Goal: Task Accomplishment & Management: Complete application form

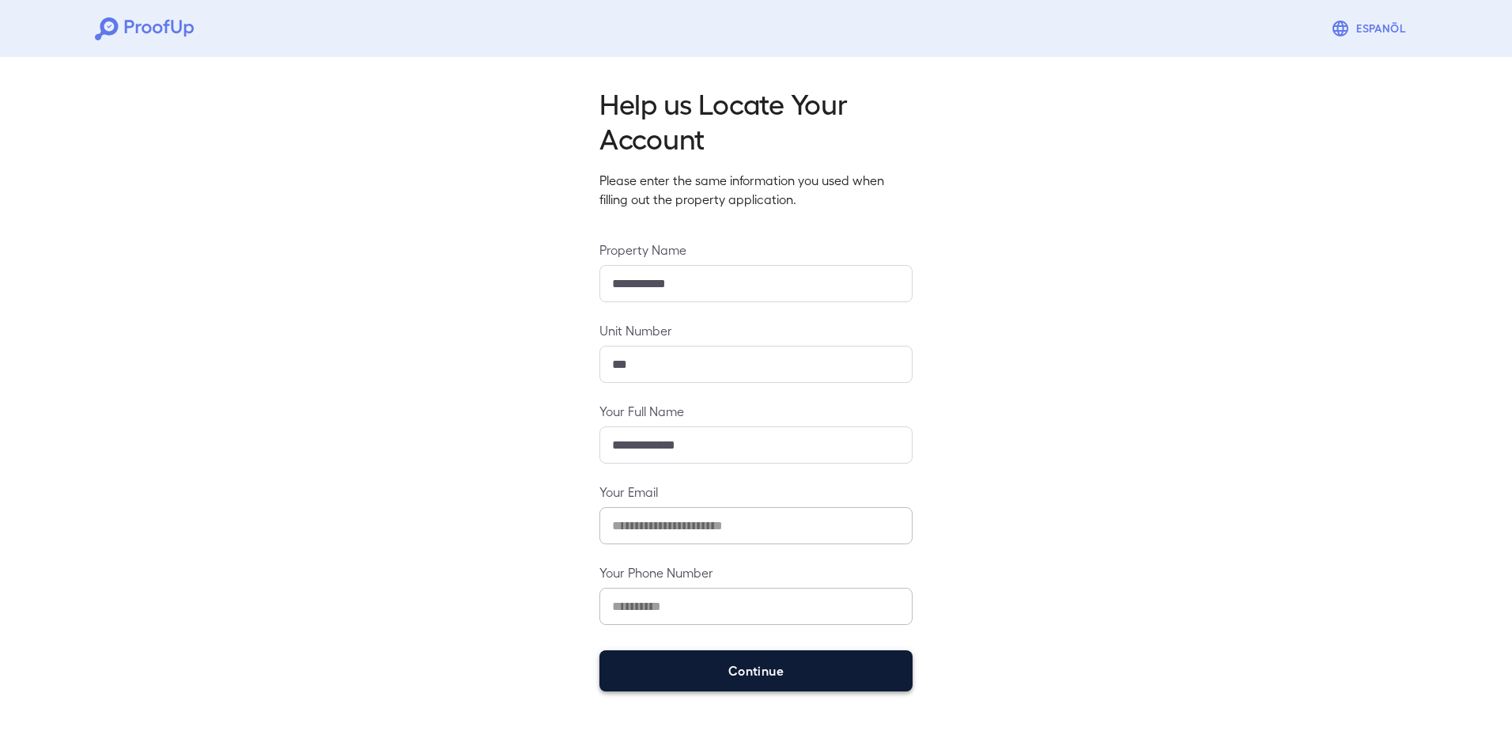
click at [742, 672] on button "Continue" at bounding box center [755, 670] width 313 height 41
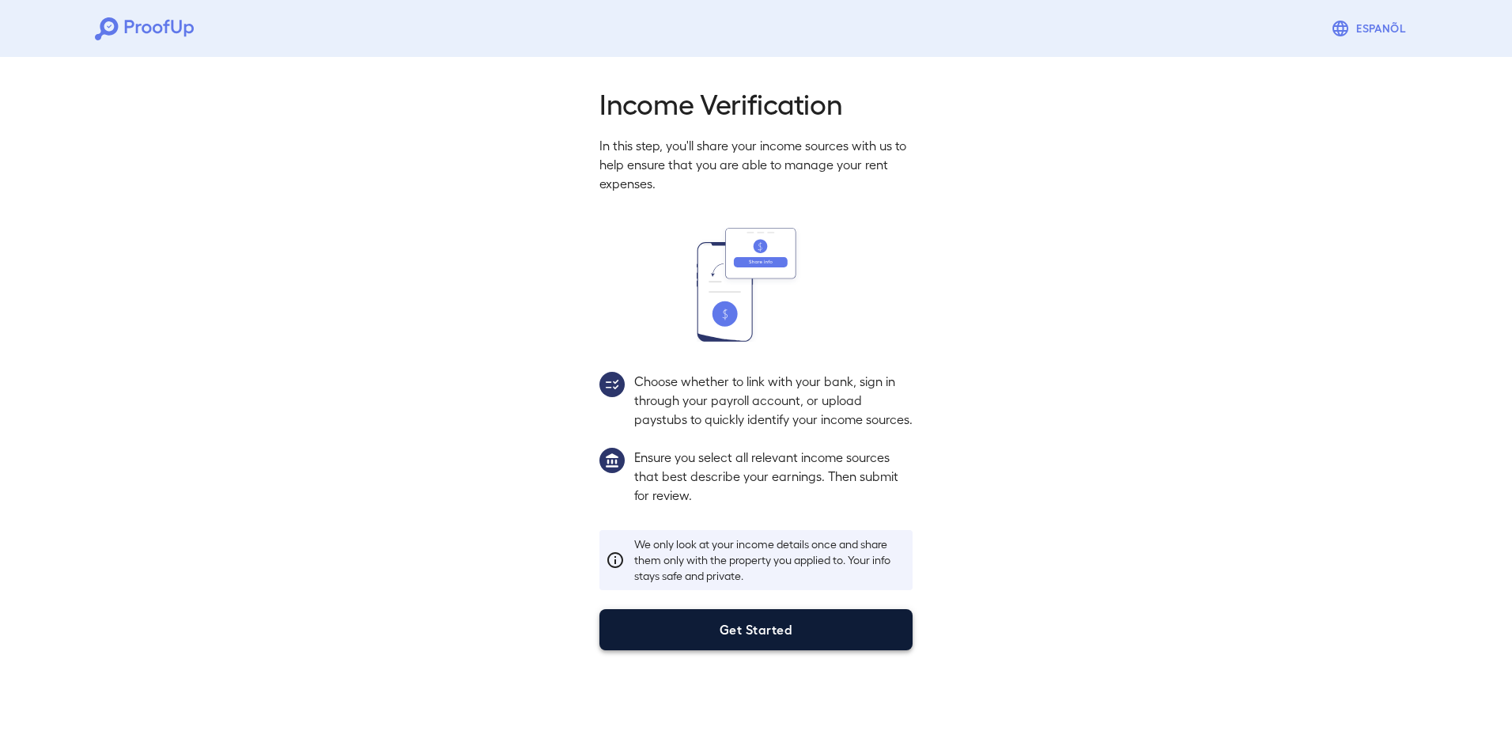
click at [763, 639] on button "Get Started" at bounding box center [755, 629] width 313 height 41
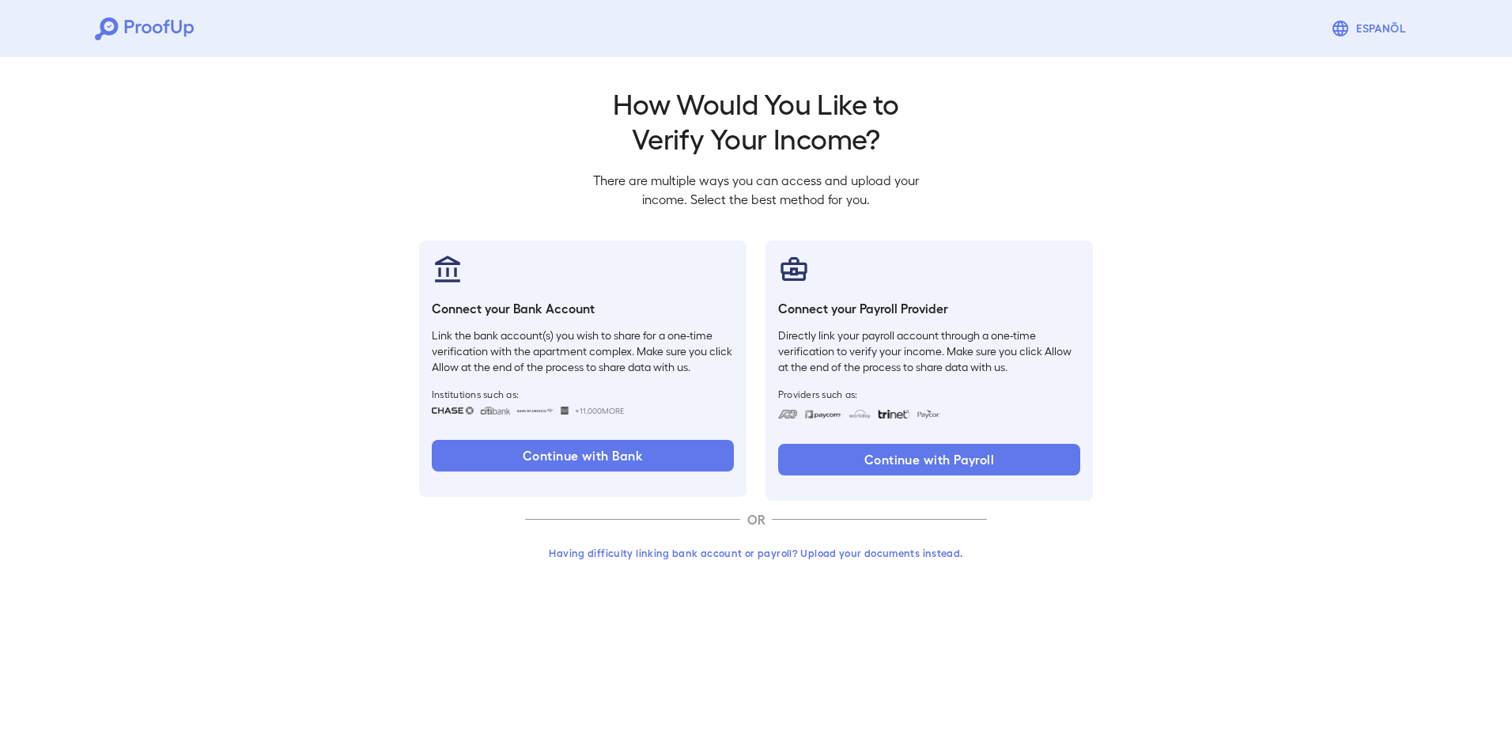
click at [807, 560] on button "Having difficulty linking bank account or payroll? Upload your documents instea…" at bounding box center [756, 553] width 462 height 28
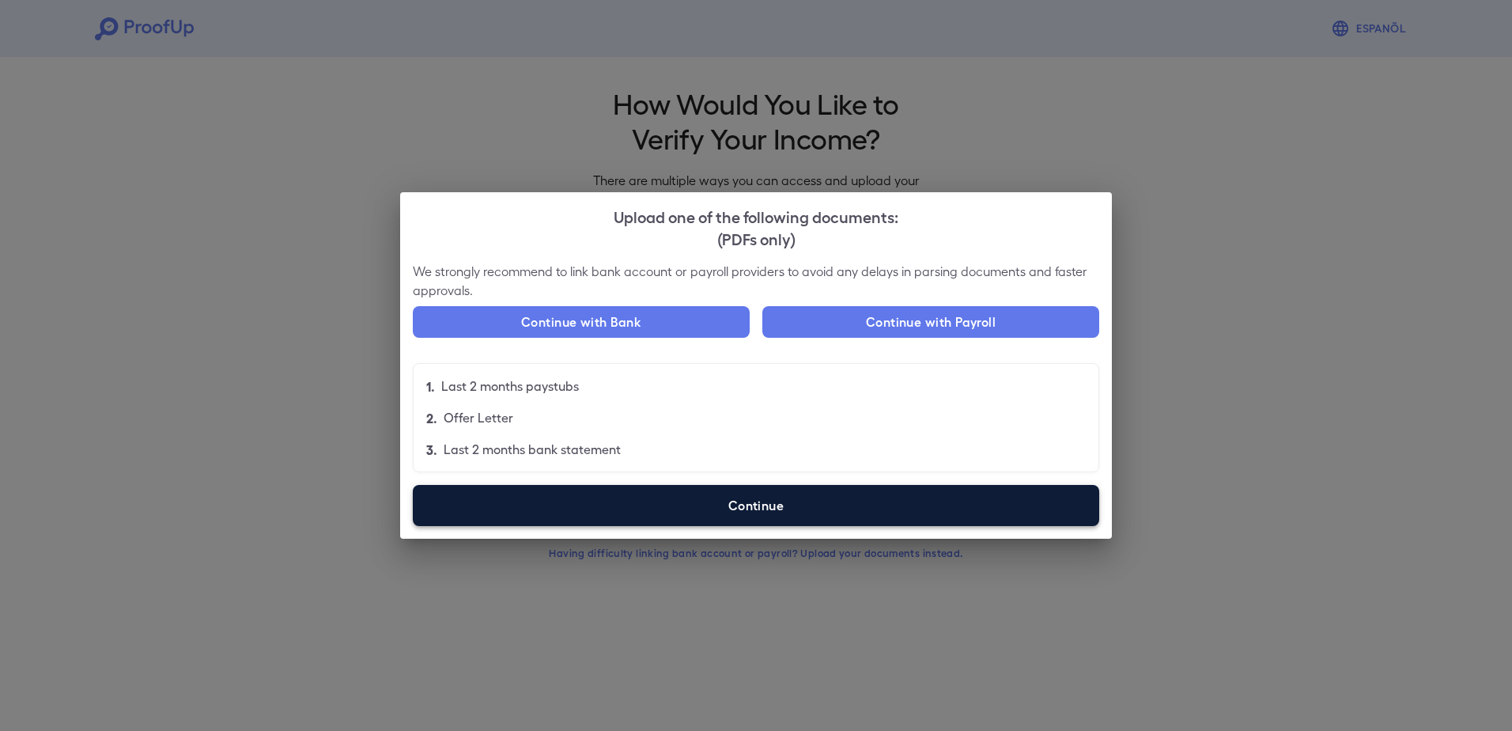
click at [800, 495] on label "Continue" at bounding box center [756, 505] width 686 height 41
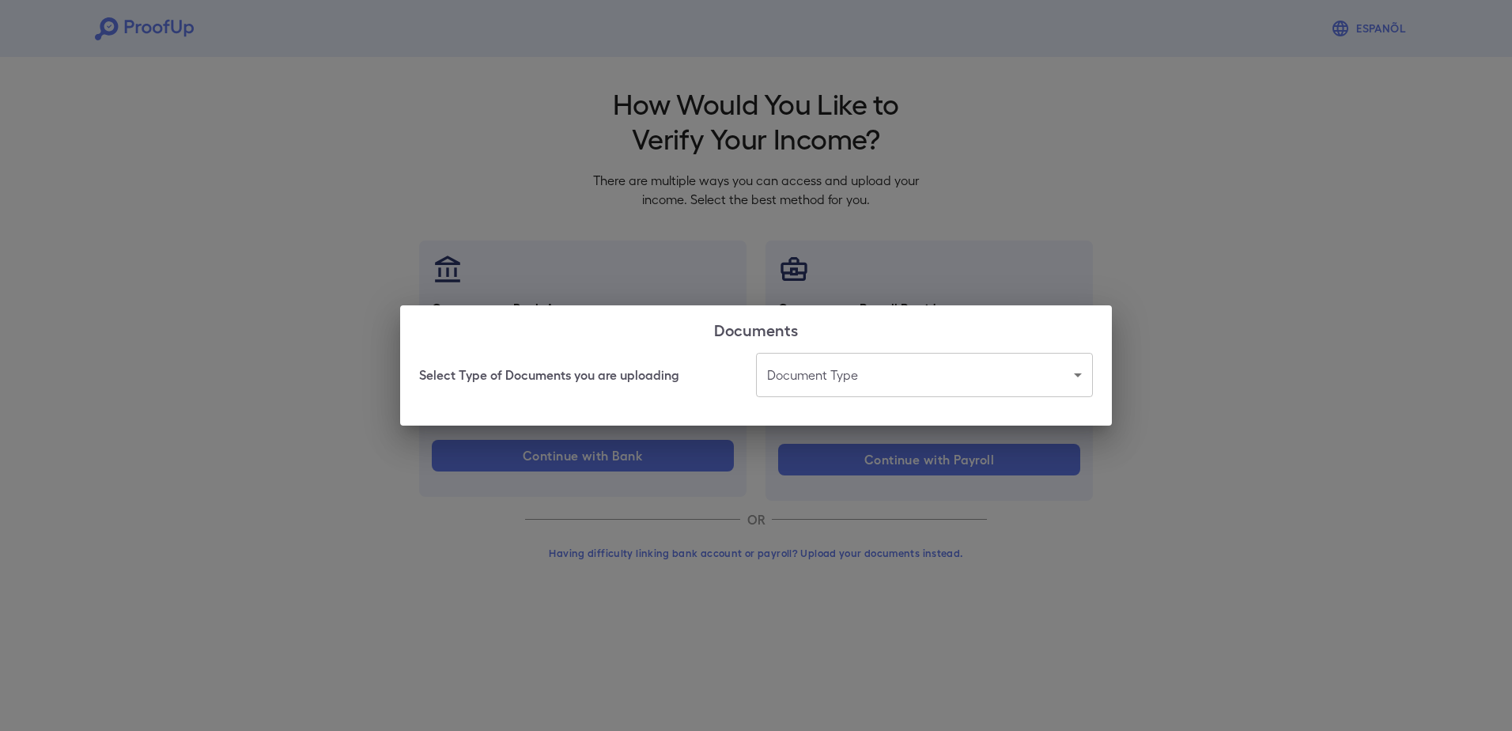
click at [781, 383] on body "Espanõl Go back How Would You Like to Verify Your Income? There are multiple wa…" at bounding box center [756, 302] width 1512 height 604
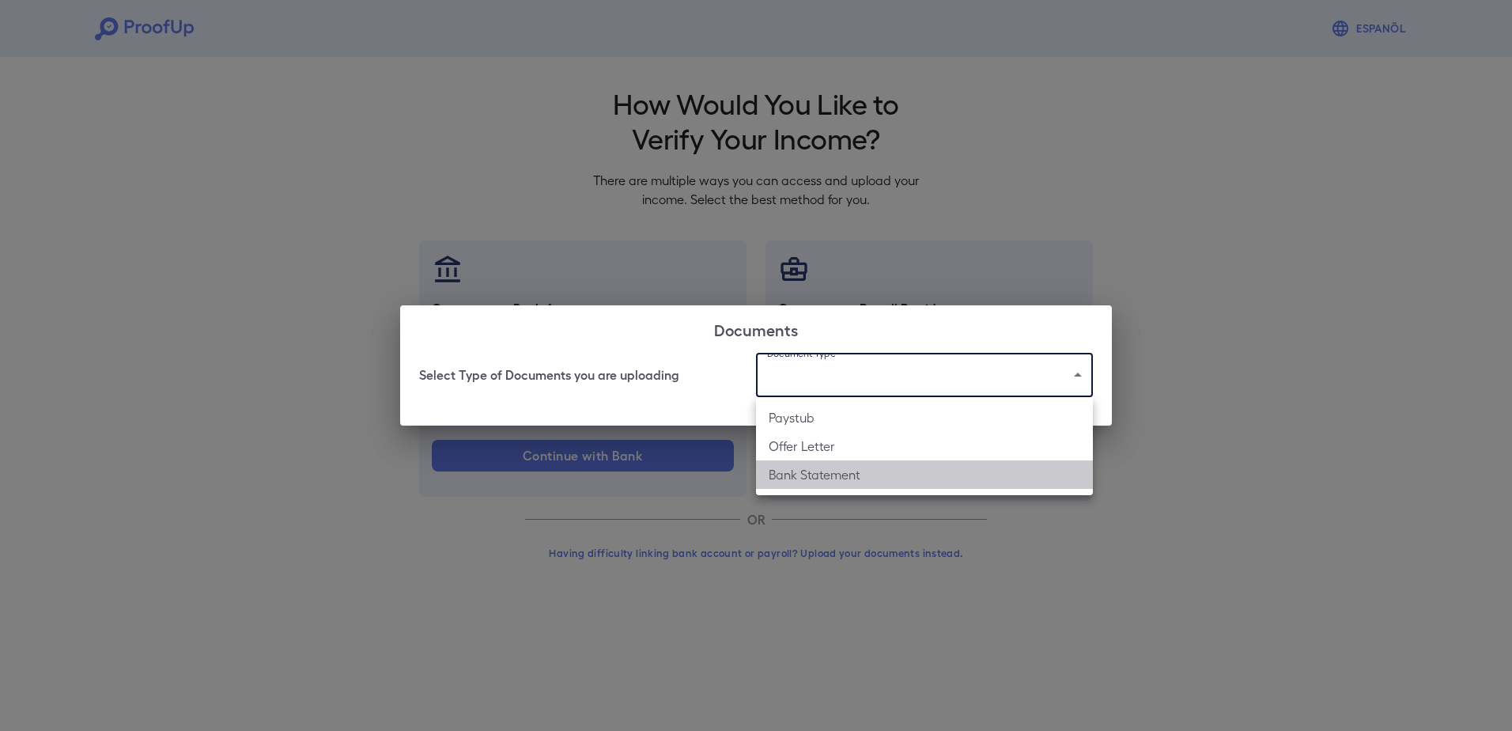
click at [806, 486] on li "Bank Statement" at bounding box center [924, 474] width 337 height 28
type input "**********"
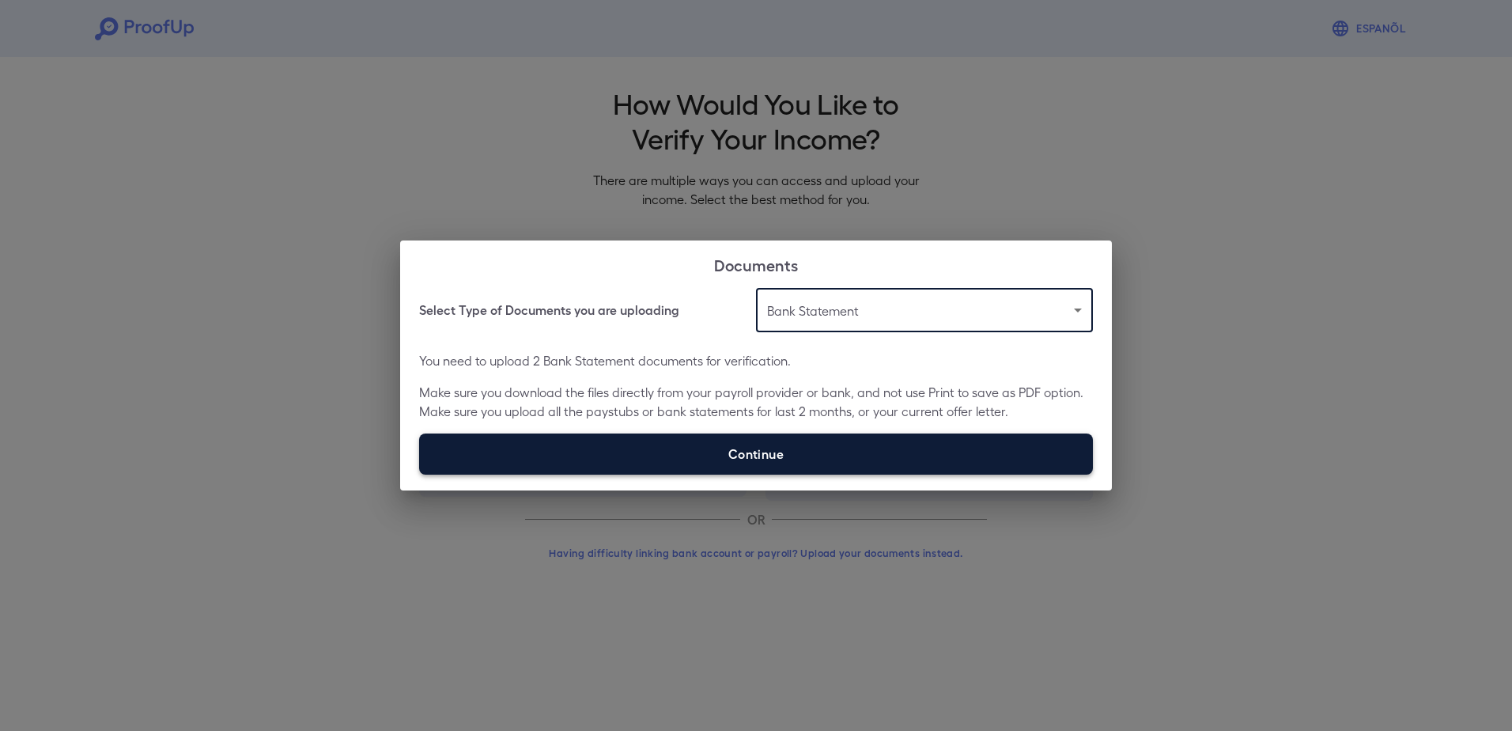
click at [725, 448] on label "Continue" at bounding box center [756, 453] width 674 height 41
click at [420, 474] on input "Continue" at bounding box center [419, 474] width 1 height 1
type input "**********"
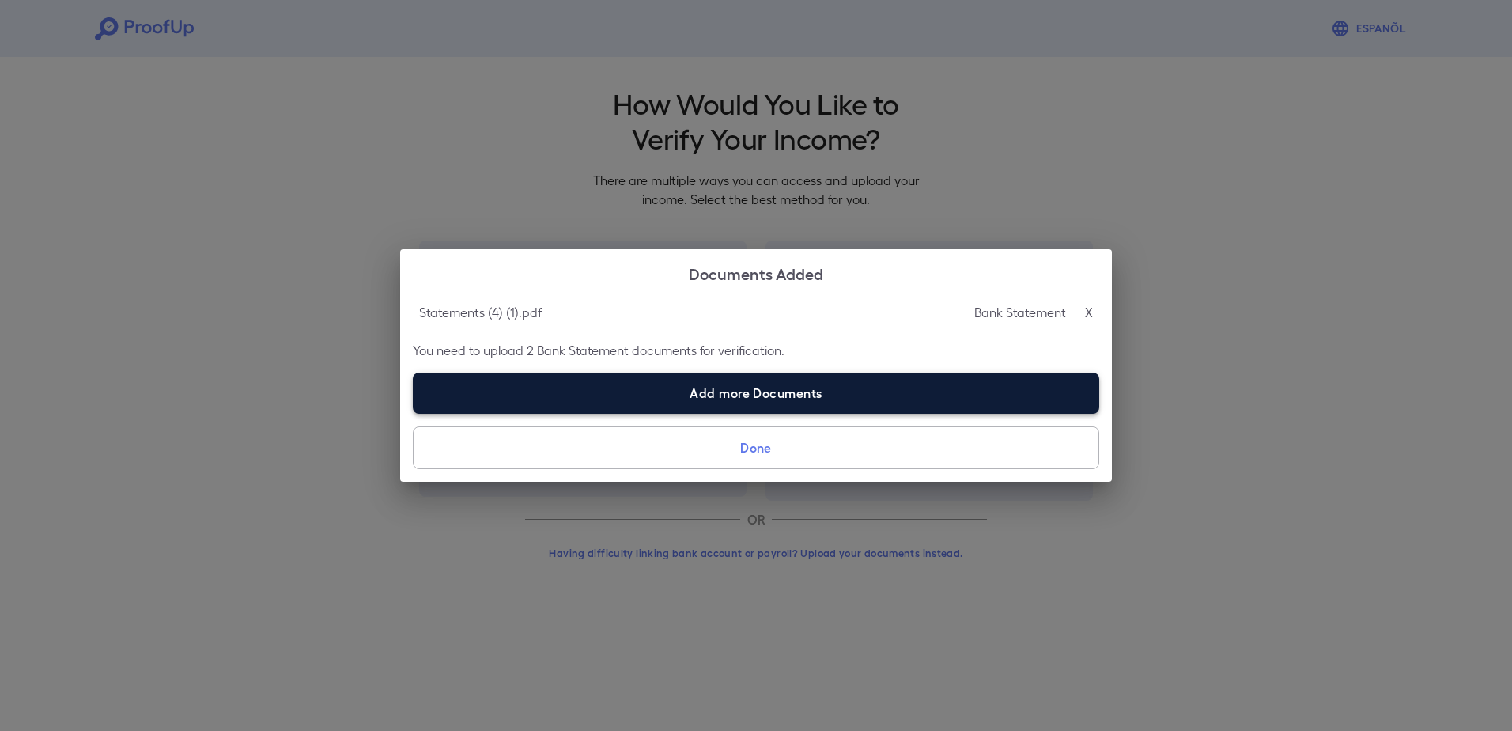
click at [735, 396] on label "Add more Documents" at bounding box center [756, 393] width 686 height 41
click at [414, 413] on input "Add more Documents" at bounding box center [413, 413] width 1 height 1
type input "**********"
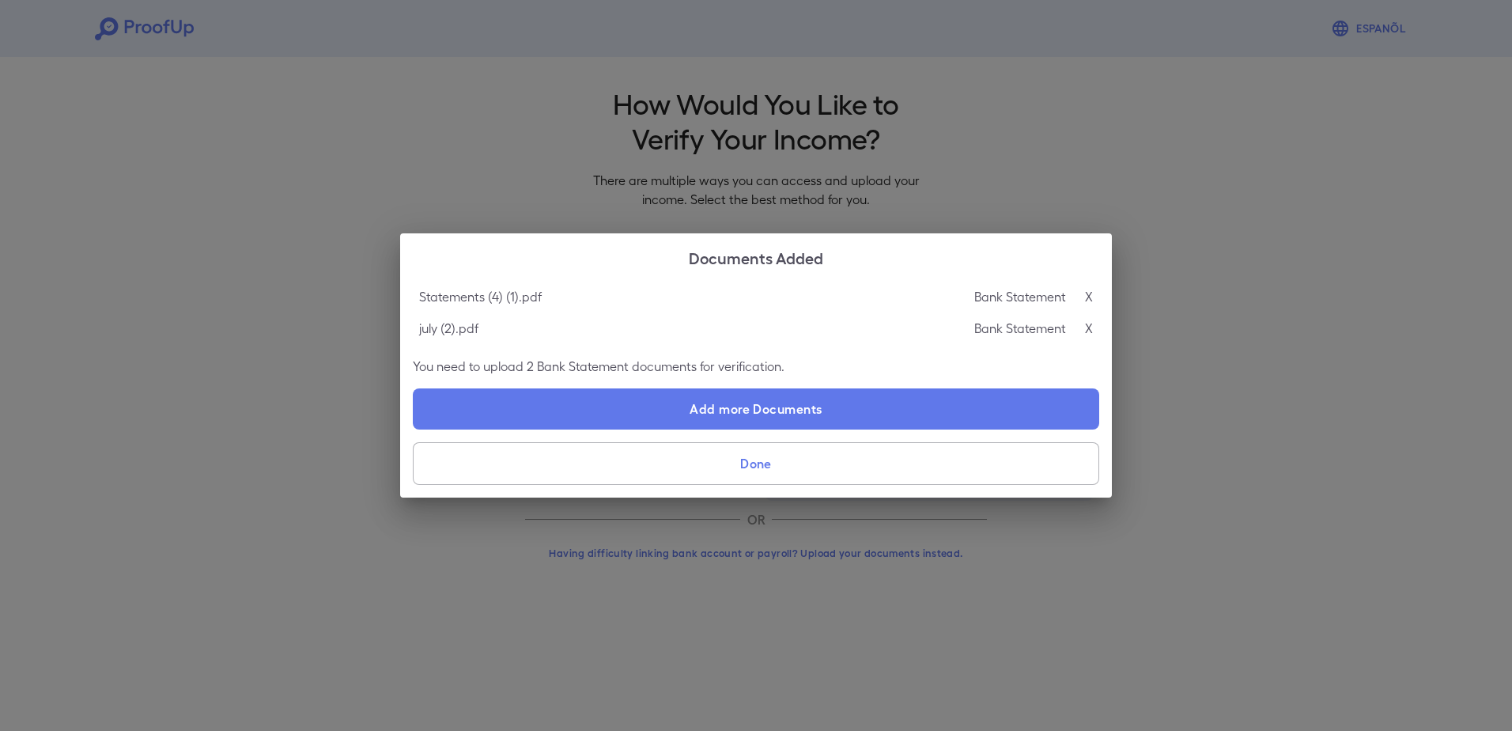
click at [757, 463] on button "Done" at bounding box center [756, 463] width 686 height 43
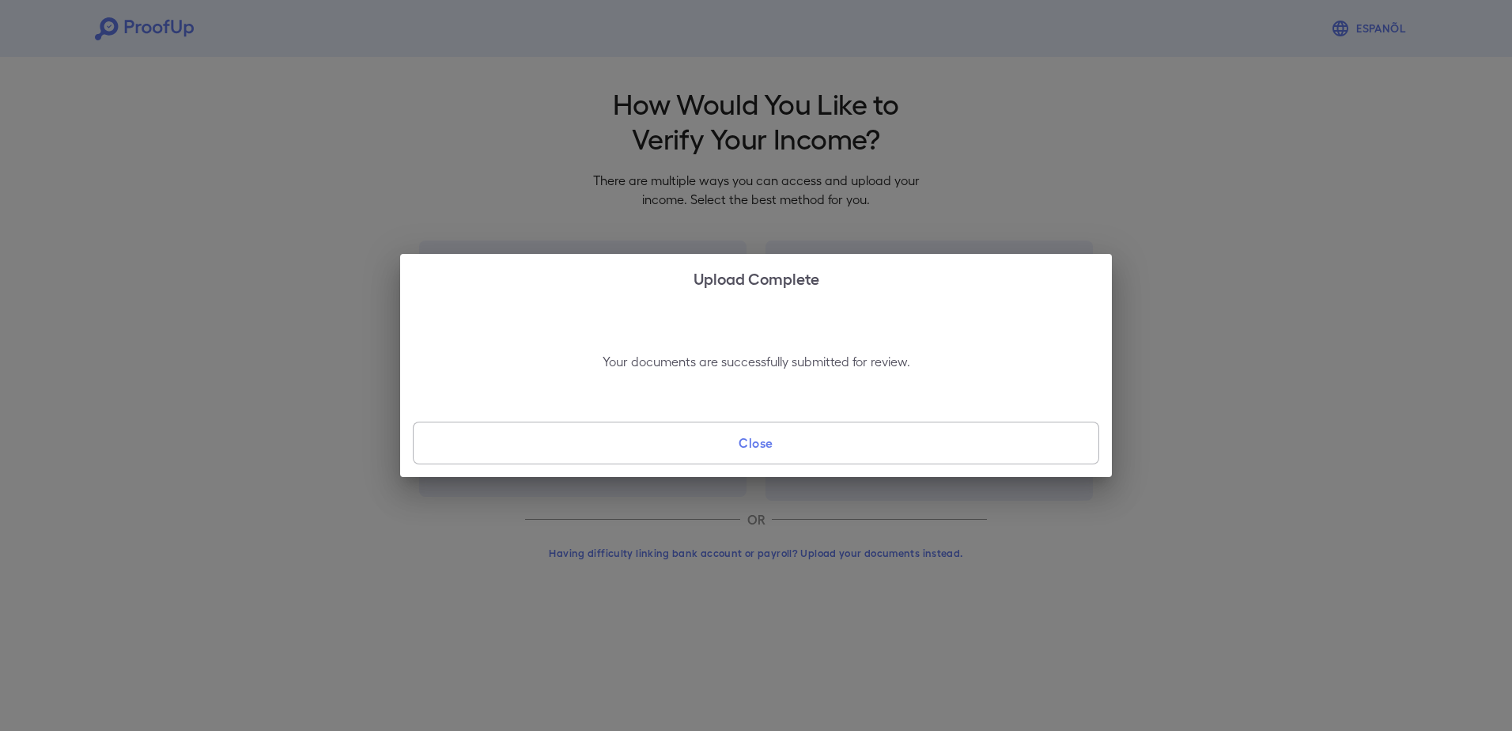
click at [755, 441] on button "Close" at bounding box center [756, 443] width 686 height 43
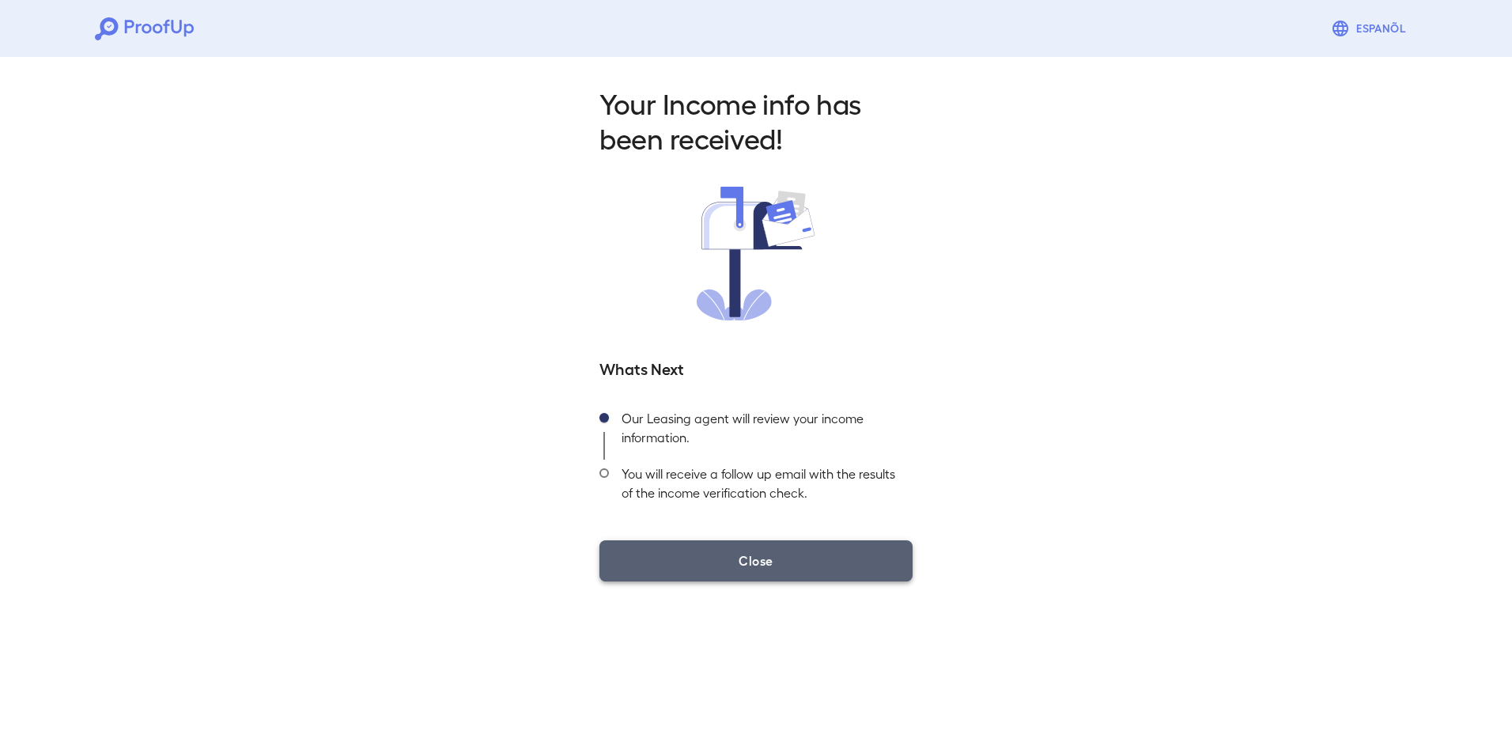
click at [769, 557] on button "Close" at bounding box center [755, 560] width 313 height 41
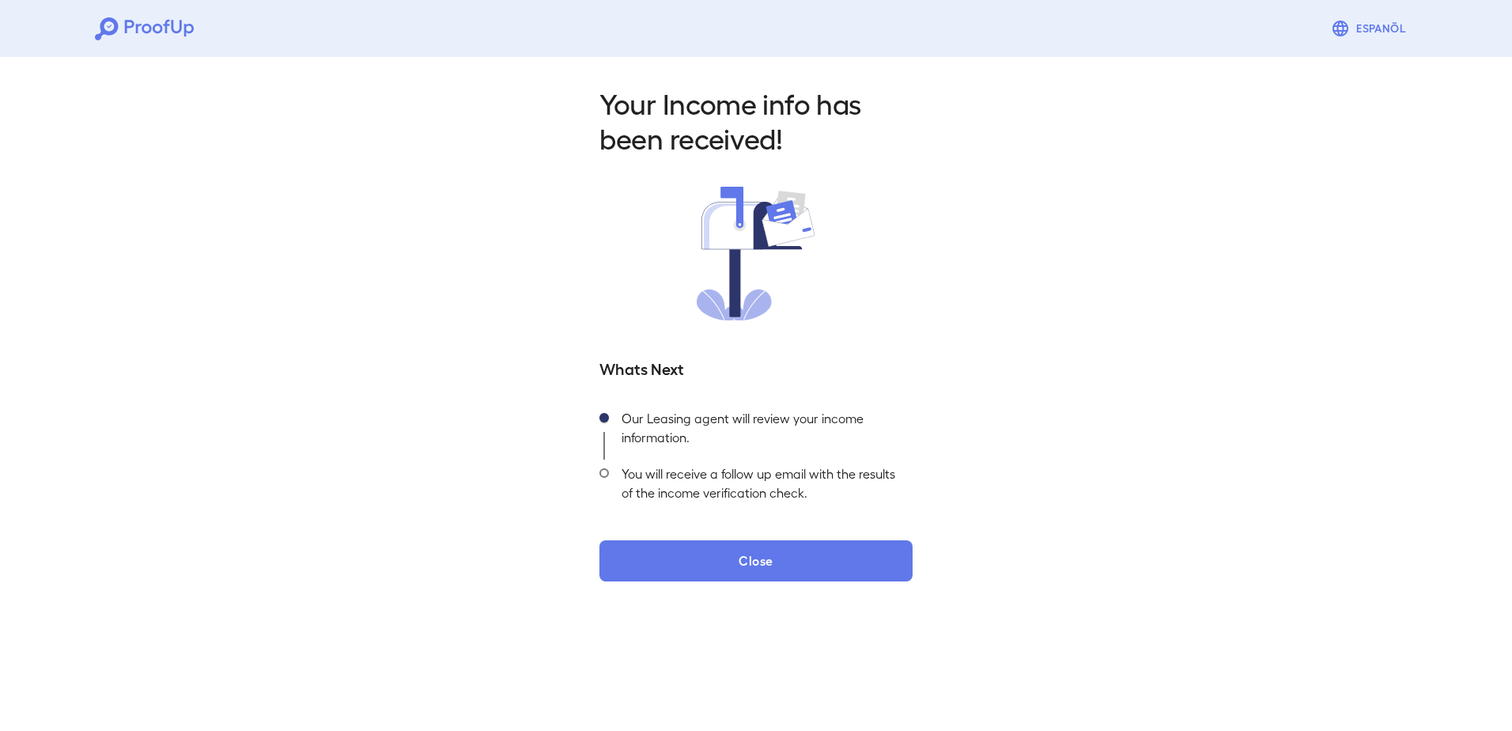
click at [170, 25] on icon at bounding box center [144, 28] width 99 height 23
